Goal: Information Seeking & Learning: Find specific fact

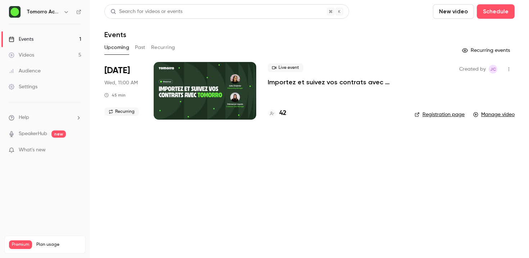
click at [297, 80] on p "Importez et suivez vos contrats avec [PERSON_NAME]" at bounding box center [335, 82] width 135 height 9
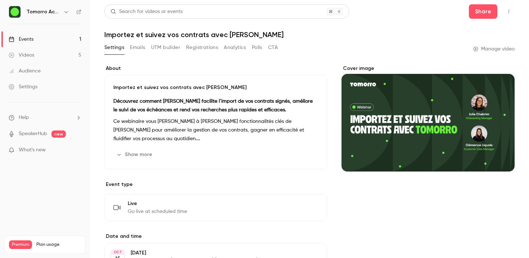
click at [142, 49] on button "Emails" at bounding box center [137, 48] width 15 height 12
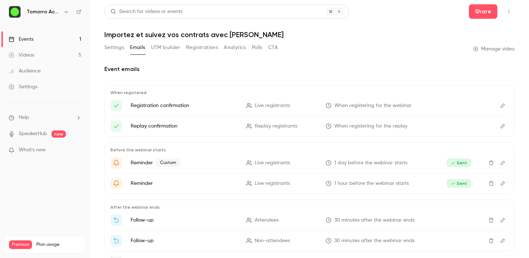
click at [262, 46] on button "Polls" at bounding box center [257, 48] width 10 height 12
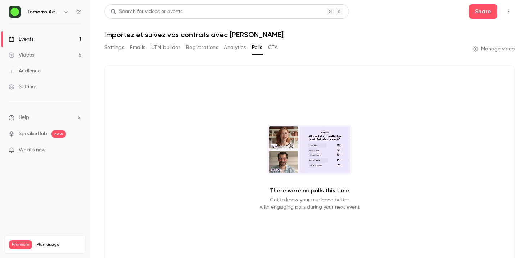
click at [198, 48] on button "Registrations" at bounding box center [202, 48] width 32 height 12
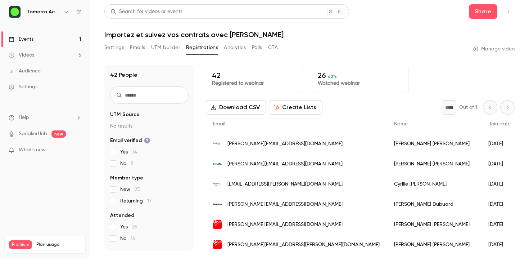
click at [155, 103] on input "text" at bounding box center [149, 94] width 79 height 17
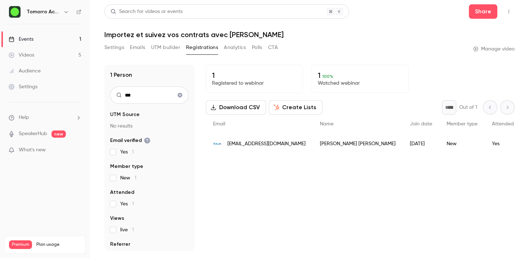
type input "***"
click at [268, 163] on div "1 Registered to webinar 1 100 % Watched webinar Download CSV Create Lists * Out…" at bounding box center [360, 158] width 309 height 186
click at [248, 150] on div "[EMAIL_ADDRESS][DOMAIN_NAME]" at bounding box center [259, 144] width 107 height 20
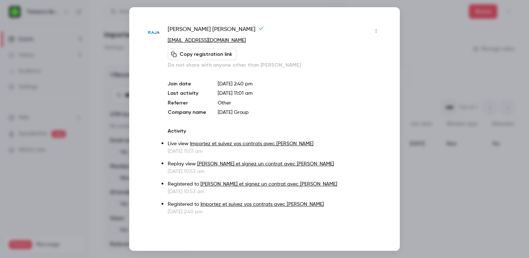
click at [430, 69] on div at bounding box center [264, 129] width 529 height 258
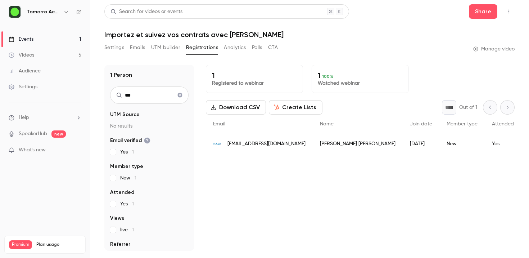
click at [107, 48] on button "Settings" at bounding box center [114, 48] width 20 height 12
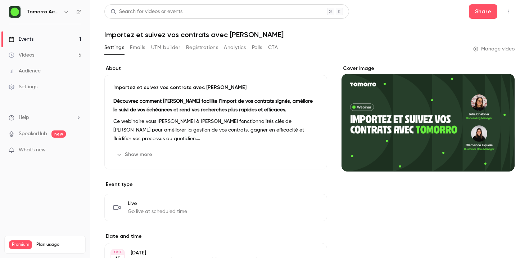
click at [52, 38] on link "Events 1" at bounding box center [45, 39] width 90 height 16
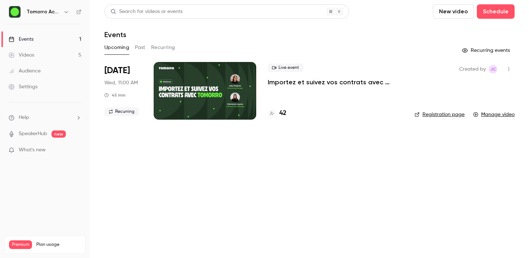
click at [494, 116] on link "Manage video" at bounding box center [494, 114] width 41 height 7
click at [511, 67] on icon "button" at bounding box center [509, 69] width 6 height 5
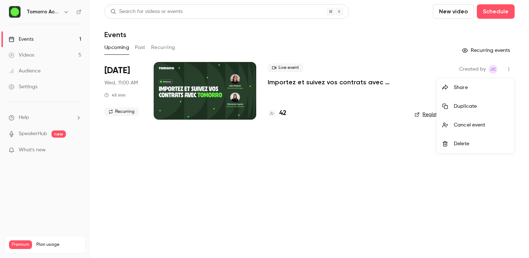
click at [511, 67] on div at bounding box center [264, 129] width 529 height 258
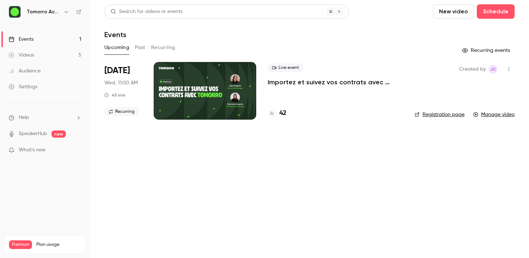
click at [300, 80] on p "Importez et suivez vos contrats avec [PERSON_NAME]" at bounding box center [335, 82] width 135 height 9
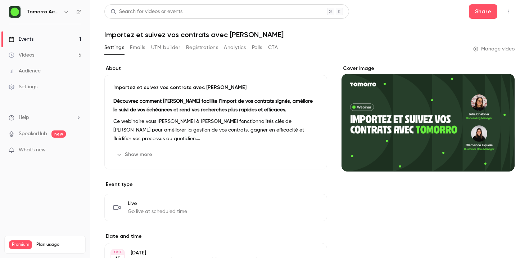
click at [207, 50] on button "Registrations" at bounding box center [202, 48] width 32 height 12
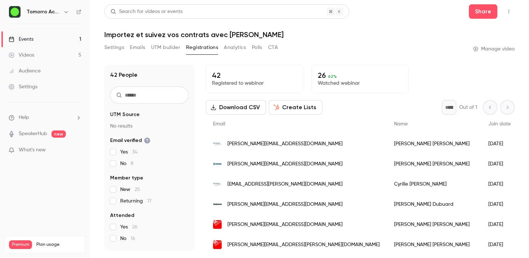
click at [136, 99] on input "text" at bounding box center [149, 94] width 79 height 17
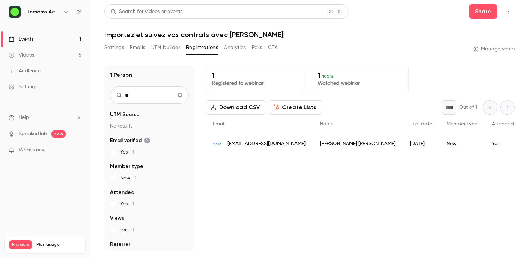
type input "**"
click at [313, 141] on div "[PERSON_NAME]" at bounding box center [358, 144] width 90 height 20
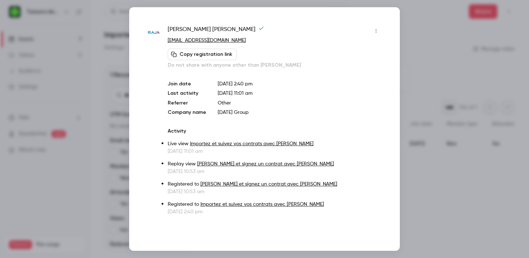
click at [201, 30] on span "[PERSON_NAME]" at bounding box center [216, 31] width 97 height 12
copy div "[PERSON_NAME]"
click at [425, 89] on div at bounding box center [264, 129] width 529 height 258
